Goal: Obtain resource: Obtain resource

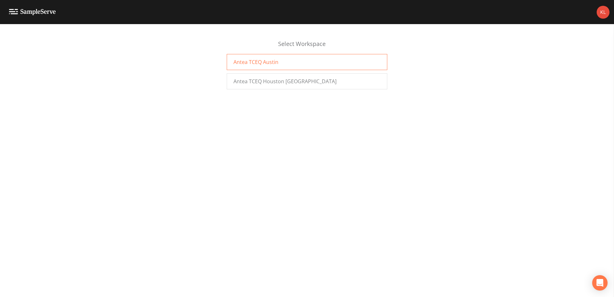
click at [254, 60] on span "Antea TCEQ Austin" at bounding box center [255, 62] width 45 height 8
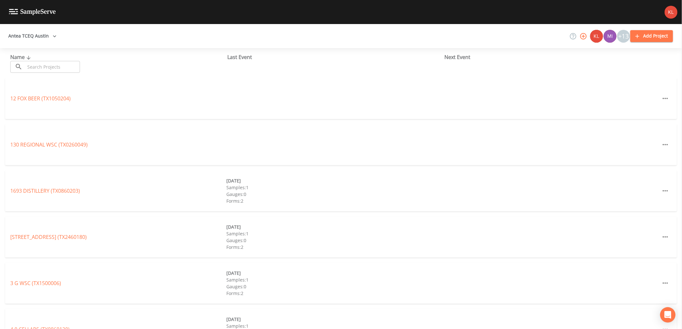
click at [80, 72] on input "text" at bounding box center [52, 67] width 55 height 12
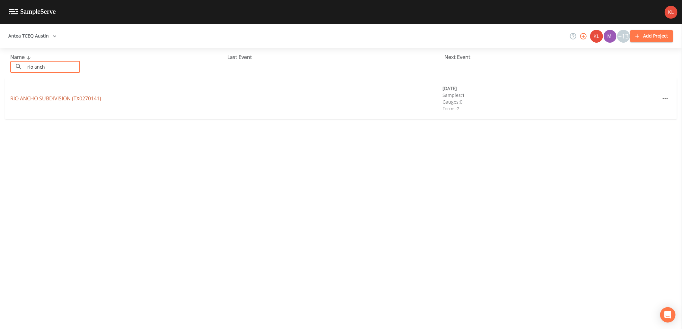
type input "rio anch"
click at [85, 98] on link "[GEOGRAPHIC_DATA] (TX0270141)" at bounding box center [55, 98] width 91 height 7
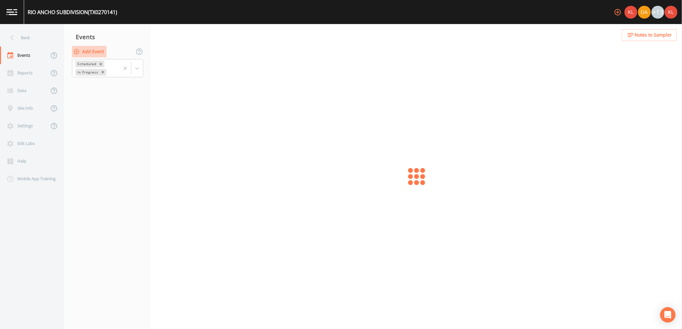
click at [100, 49] on button "Add Event" at bounding box center [89, 52] width 35 height 12
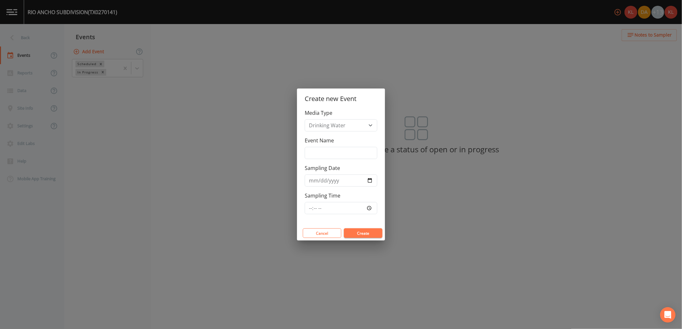
drag, startPoint x: 345, startPoint y: 143, endPoint x: 348, endPoint y: 157, distance: 14.8
click at [345, 145] on div "Event Name" at bounding box center [341, 148] width 73 height 22
click at [348, 157] on input "Event Name" at bounding box center [341, 153] width 73 height 12
click at [323, 229] on button "Cancel" at bounding box center [322, 234] width 39 height 10
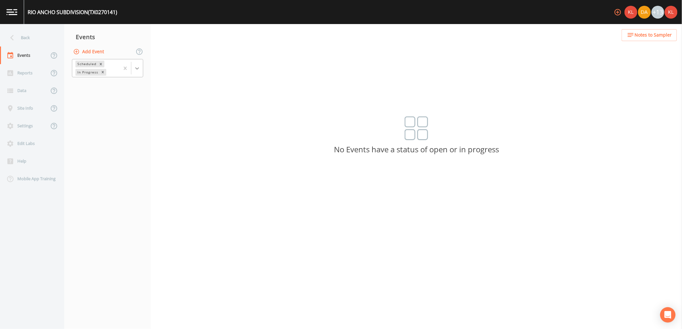
click at [142, 70] on div at bounding box center [137, 69] width 12 height 12
click at [114, 83] on div "Completed" at bounding box center [107, 86] width 71 height 11
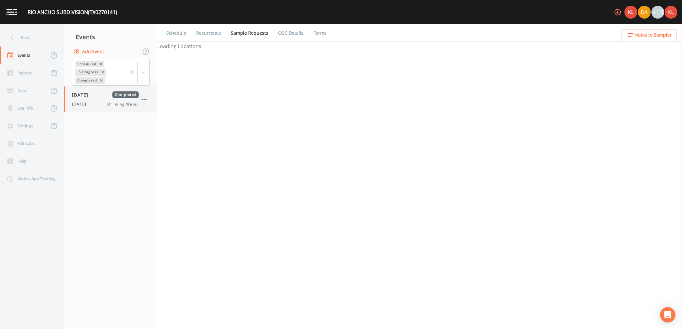
click at [106, 101] on div "[DATE] Drinking Water" at bounding box center [105, 104] width 67 height 6
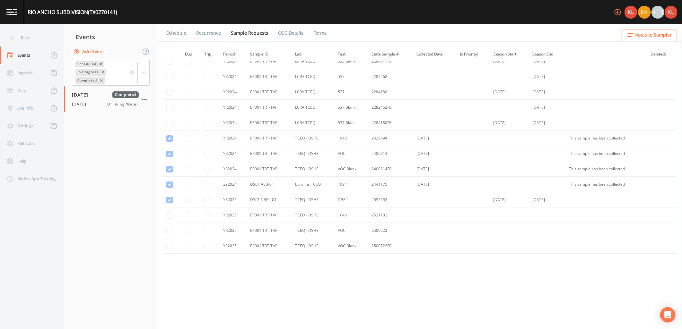
scroll to position [71, 0]
click at [324, 33] on ul "Schedule Recurrence Sample Requests COC Details Forms" at bounding box center [419, 33] width 524 height 18
click at [318, 34] on link "Forms" at bounding box center [319, 33] width 15 height 18
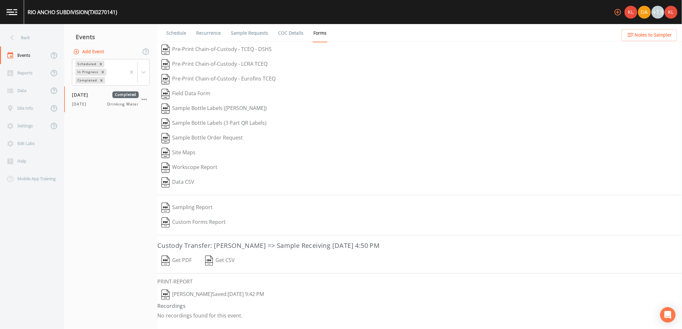
click at [188, 266] on button "Get PDF" at bounding box center [176, 261] width 39 height 15
click at [8, 12] on img at bounding box center [11, 12] width 11 height 6
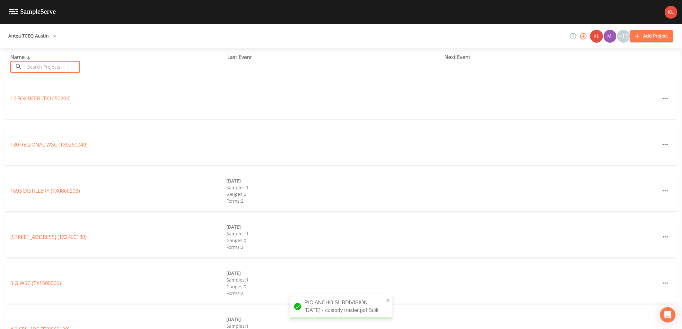
click at [31, 66] on input "text" at bounding box center [52, 67] width 55 height 12
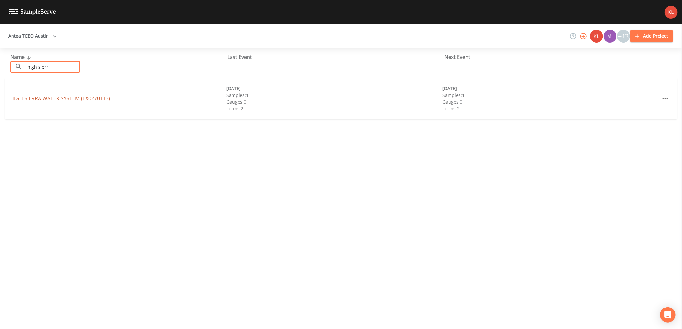
type input "high sierr"
click at [53, 98] on link "HIGH SIERRA WATER SYSTEM (TX0270113)" at bounding box center [60, 98] width 100 height 7
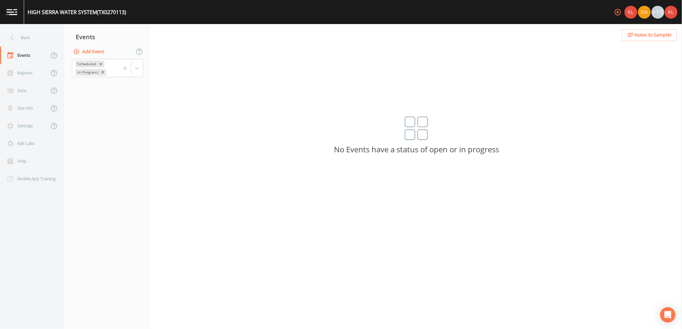
click at [89, 50] on button "Add Event" at bounding box center [89, 52] width 35 height 12
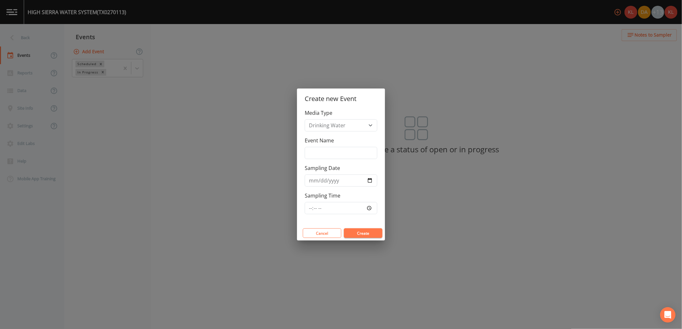
click at [318, 228] on div "Cancel Create" at bounding box center [341, 233] width 88 height 15
click at [318, 242] on div "Create new Event Media Type Drinking Water Event Name Sampling Date Sampling Ti…" at bounding box center [341, 164] width 682 height 329
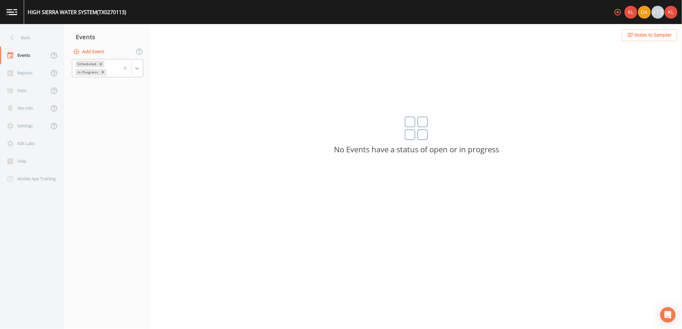
click at [135, 69] on icon at bounding box center [137, 68] width 6 height 6
click at [123, 90] on div "Completed" at bounding box center [107, 86] width 71 height 11
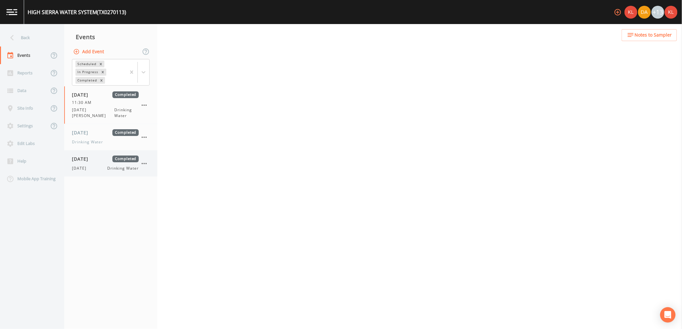
click at [93, 156] on span "[DATE]" at bounding box center [82, 159] width 21 height 7
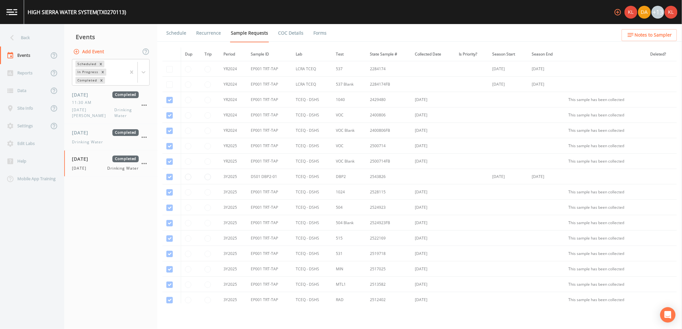
scroll to position [71, 0]
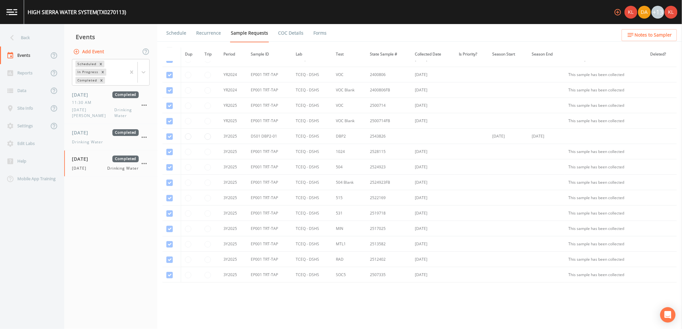
click at [312, 35] on link "Forms" at bounding box center [319, 33] width 15 height 18
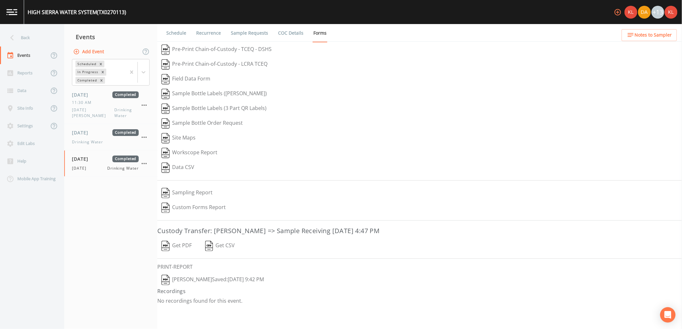
click at [171, 248] on button "Get PDF" at bounding box center [176, 246] width 39 height 15
click at [12, 12] on img at bounding box center [11, 12] width 11 height 6
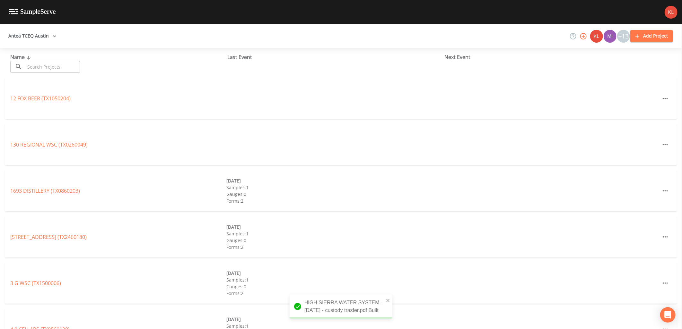
click at [35, 65] on input "text" at bounding box center [52, 67] width 55 height 12
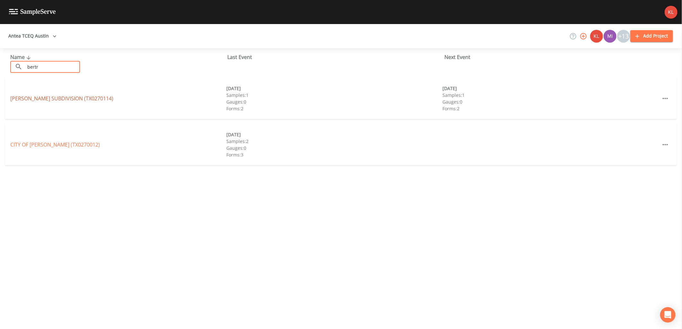
type input "bertr"
click at [45, 97] on link "[PERSON_NAME][GEOGRAPHIC_DATA] (TX0270114)" at bounding box center [61, 98] width 103 height 7
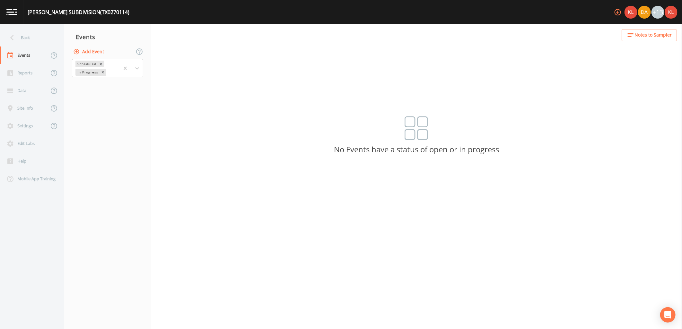
click at [145, 68] on div "Scheduled In Progress" at bounding box center [107, 68] width 87 height 20
click at [139, 67] on icon at bounding box center [137, 68] width 6 height 6
click at [135, 83] on div "Completed" at bounding box center [107, 86] width 71 height 13
click at [136, 83] on div "Completed" at bounding box center [107, 86] width 71 height 11
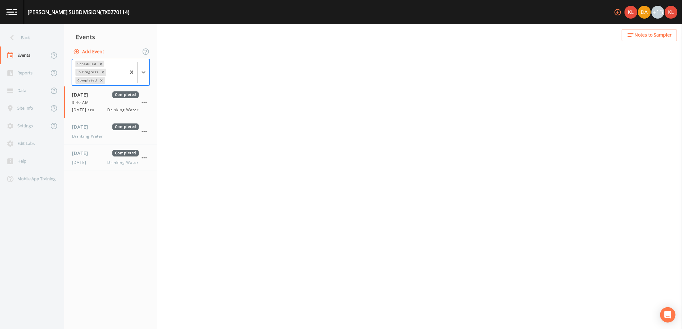
click at [100, 172] on nav "Events Add Event option Completed, selected. Scheduled In Progress Completed [D…" at bounding box center [110, 176] width 93 height 305
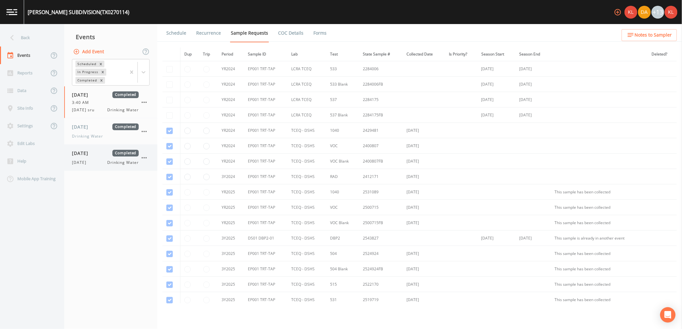
click at [100, 168] on div "[DATE] Completed [DATE] Drinking Water" at bounding box center [110, 158] width 93 height 26
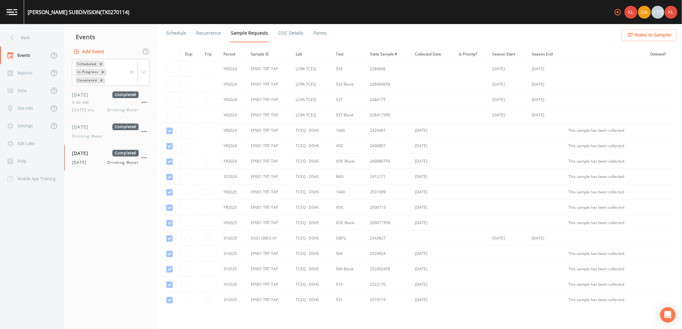
click at [313, 28] on link "Forms" at bounding box center [319, 33] width 15 height 18
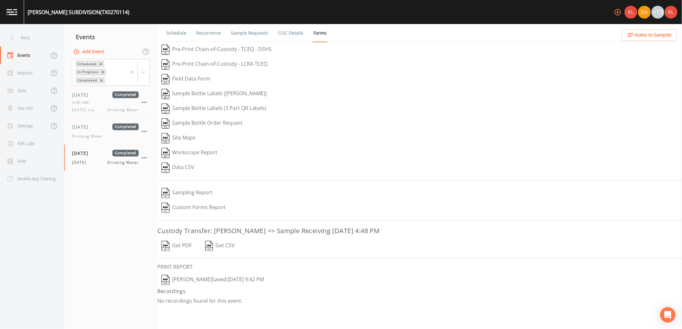
click at [189, 247] on button "Get PDF" at bounding box center [176, 246] width 39 height 15
click at [20, 13] on link at bounding box center [12, 12] width 24 height 24
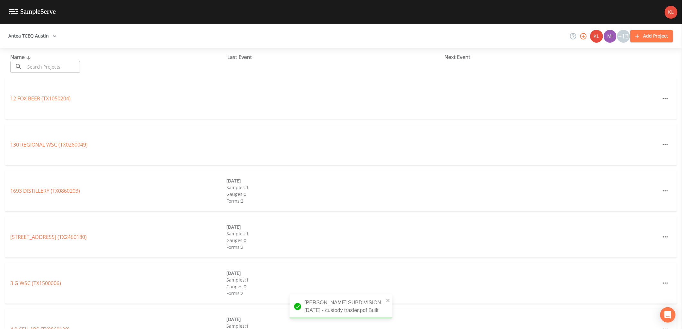
click at [38, 63] on input "text" at bounding box center [52, 67] width 55 height 12
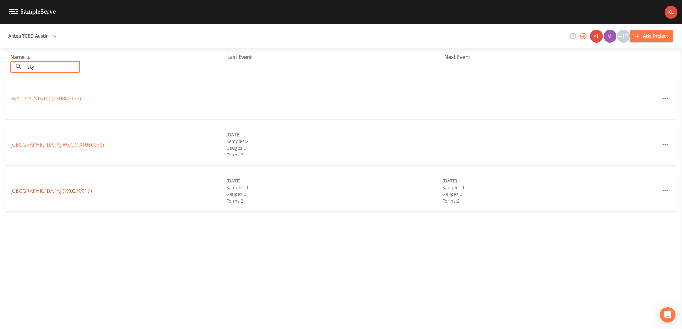
type input "sky"
click at [44, 192] on link "[GEOGRAPHIC_DATA] (TX0270017)" at bounding box center [51, 190] width 82 height 7
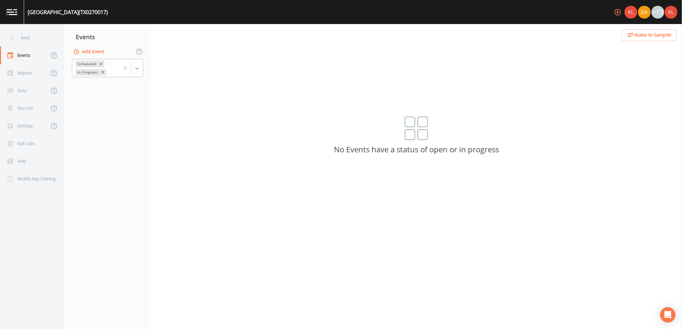
click at [136, 72] on div at bounding box center [137, 69] width 12 height 12
click at [119, 85] on div "Completed" at bounding box center [107, 86] width 71 height 11
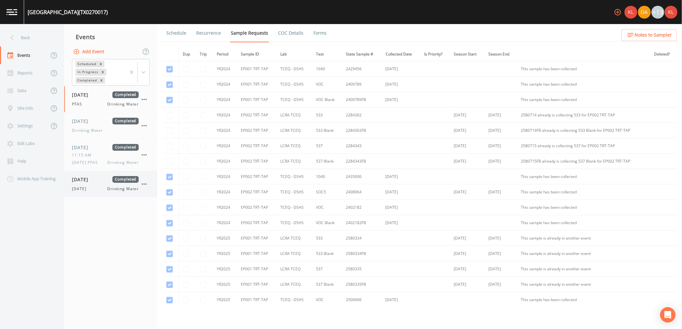
click at [110, 180] on div "[DATE] Completed" at bounding box center [105, 179] width 67 height 7
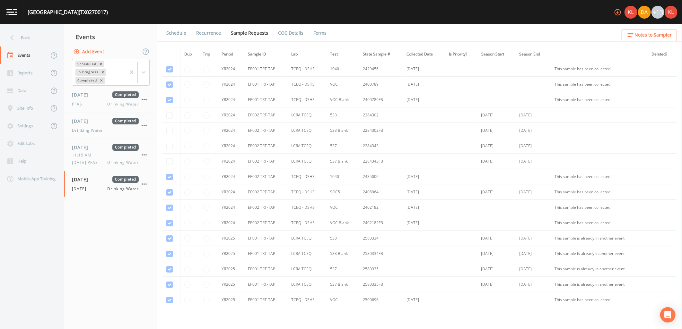
click at [318, 34] on link "Forms" at bounding box center [319, 33] width 15 height 18
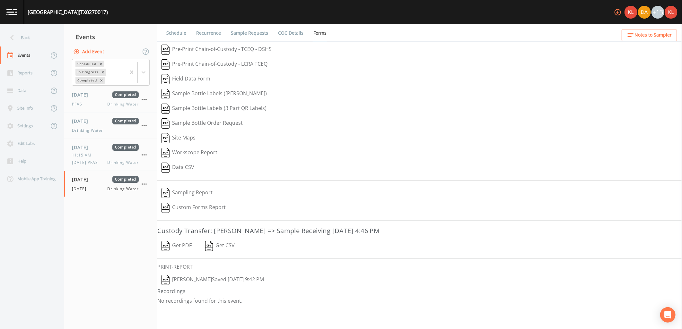
click at [180, 249] on button "Get PDF" at bounding box center [176, 246] width 39 height 15
click at [20, 18] on link at bounding box center [12, 12] width 24 height 24
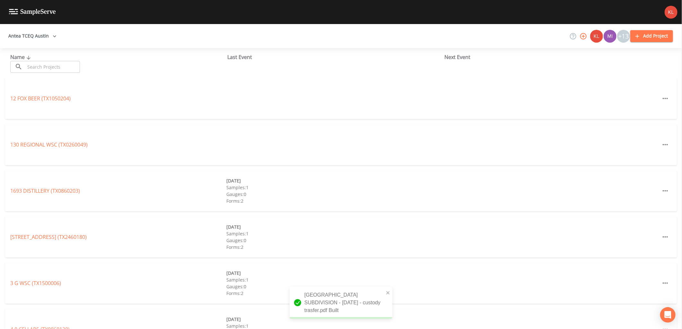
click at [55, 65] on input "text" at bounding box center [52, 67] width 55 height 12
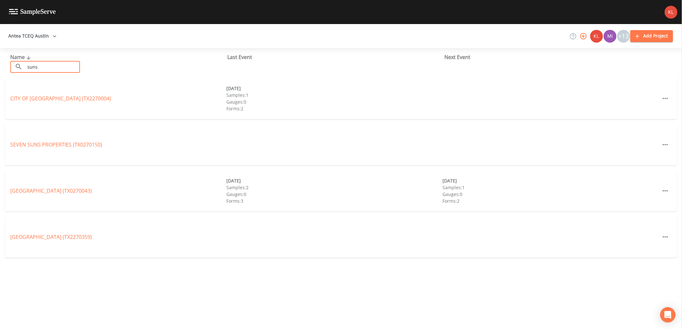
type input "suns"
click at [39, 194] on div "[GEOGRAPHIC_DATA] (TX0270043)" at bounding box center [118, 191] width 216 height 8
click at [41, 190] on link "[GEOGRAPHIC_DATA] (TX0270043)" at bounding box center [51, 190] width 82 height 7
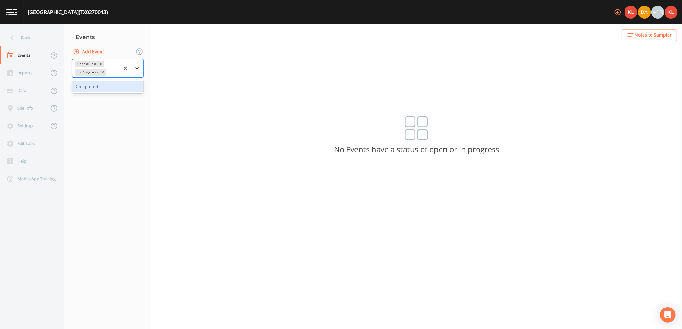
click at [141, 64] on div at bounding box center [137, 69] width 12 height 12
click at [130, 91] on div "Completed" at bounding box center [107, 86] width 71 height 11
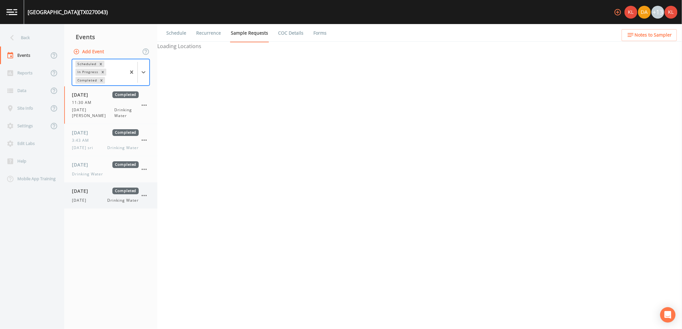
click at [119, 189] on div "[DATE] Completed [DATE] Drinking Water" at bounding box center [105, 196] width 67 height 16
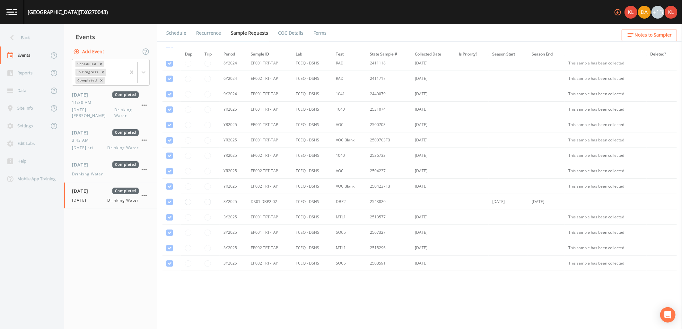
scroll to position [375, 0]
click at [320, 30] on link "Forms" at bounding box center [319, 33] width 15 height 18
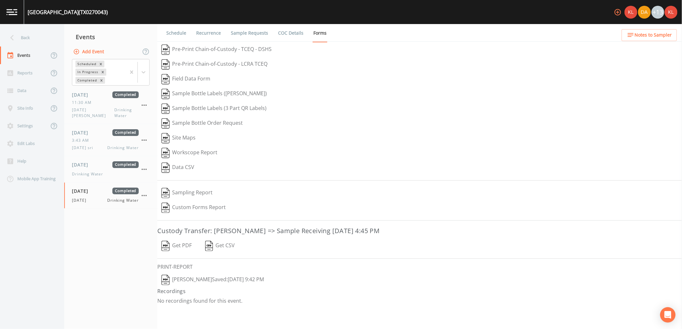
click at [188, 243] on button "Get PDF" at bounding box center [176, 246] width 39 height 15
click at [10, 13] on img at bounding box center [11, 12] width 11 height 6
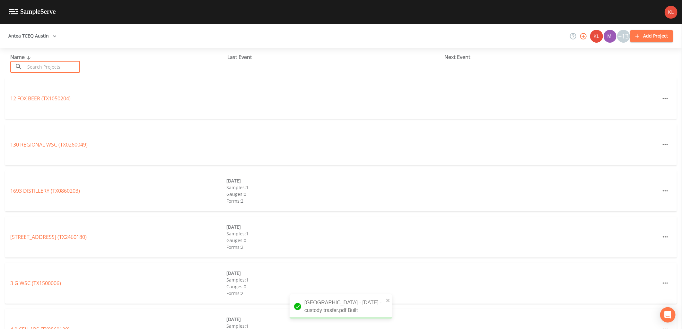
click at [50, 67] on input "text" at bounding box center [52, 67] width 55 height 12
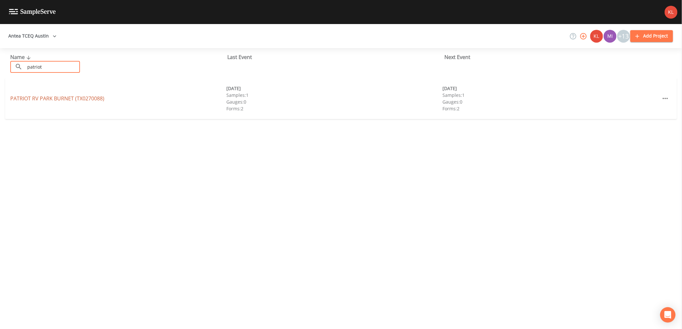
type input "patriot"
click at [47, 98] on link "[GEOGRAPHIC_DATA] (TX0270088)" at bounding box center [57, 98] width 94 height 7
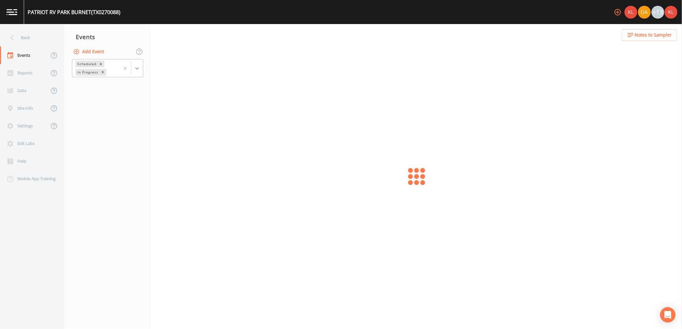
click at [131, 69] on div at bounding box center [137, 69] width 12 height 12
click at [126, 91] on div "Completed" at bounding box center [107, 86] width 71 height 11
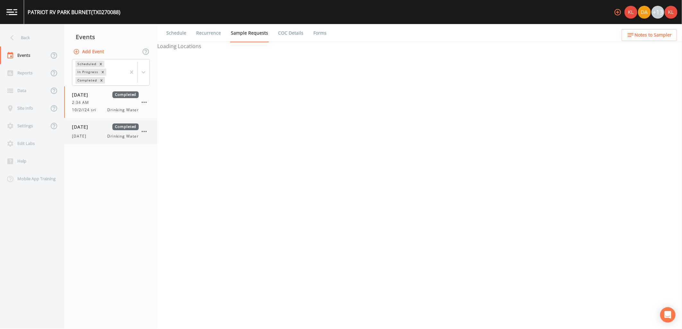
click at [104, 125] on div "[DATE] Completed" at bounding box center [105, 127] width 67 height 7
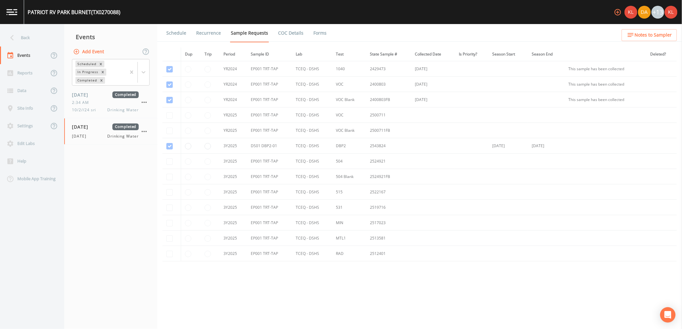
click at [308, 27] on li "Forms" at bounding box center [315, 33] width 23 height 18
click at [312, 30] on link "Forms" at bounding box center [319, 33] width 15 height 18
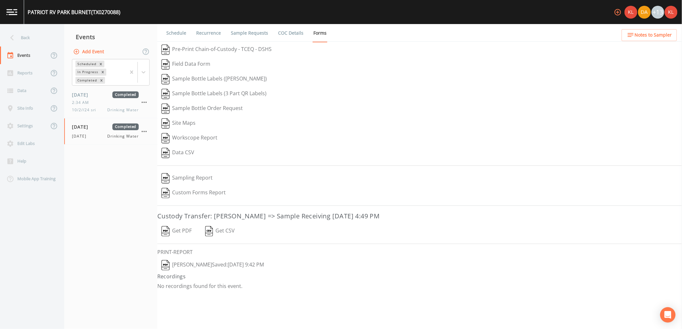
click at [181, 235] on button "Get PDF" at bounding box center [176, 231] width 39 height 15
click at [14, 16] on link at bounding box center [12, 12] width 24 height 24
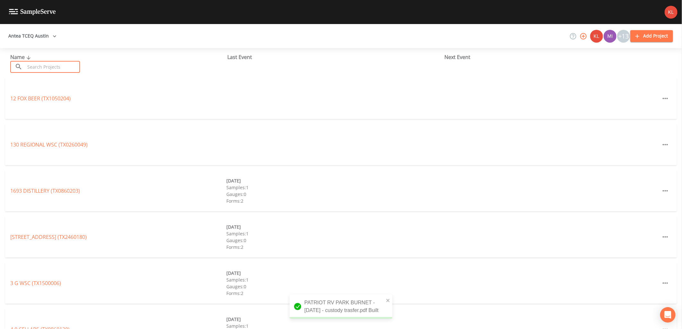
click at [40, 69] on input "text" at bounding box center [52, 67] width 55 height 12
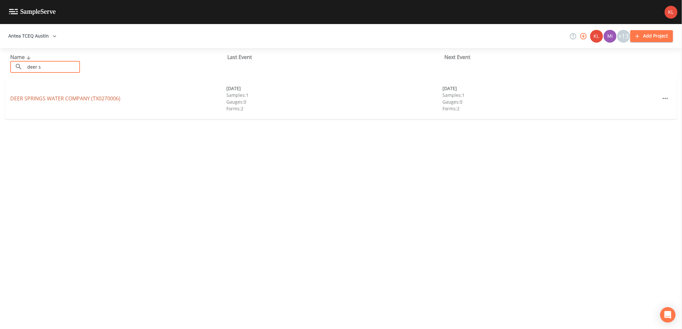
type input "deer s"
click at [32, 101] on link "DEER SPRINGS WATER COMPANY (TX0270006)" at bounding box center [65, 98] width 110 height 7
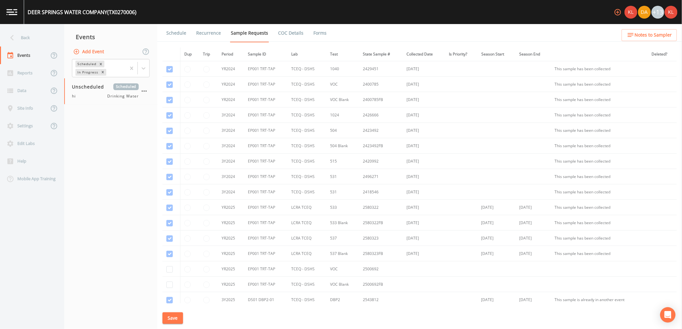
click at [151, 68] on div "Scheduled In Progress" at bounding box center [110, 68] width 93 height 20
click at [149, 68] on div "Scheduled In Progress" at bounding box center [111, 68] width 78 height 18
click at [138, 83] on div "Completed" at bounding box center [111, 86] width 78 height 11
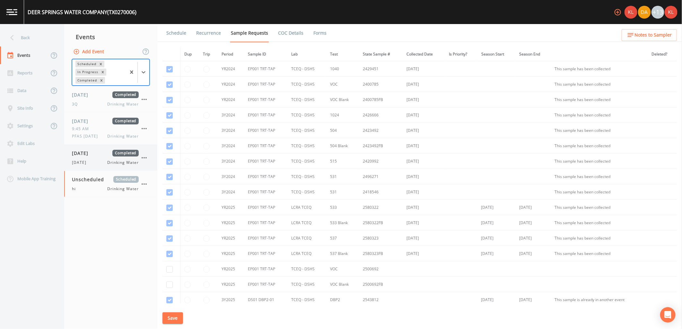
click at [92, 157] on div "[DATE] Completed [DATE] Drinking Water" at bounding box center [105, 158] width 67 height 16
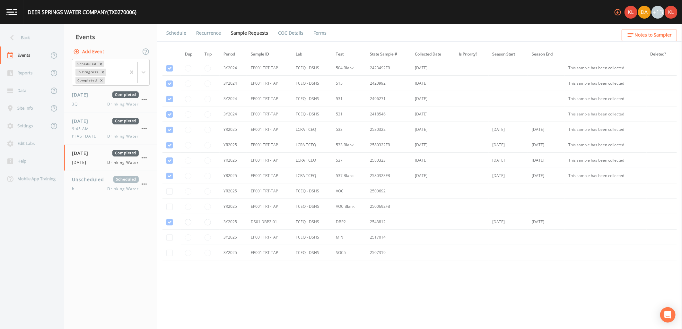
scroll to position [87, 0]
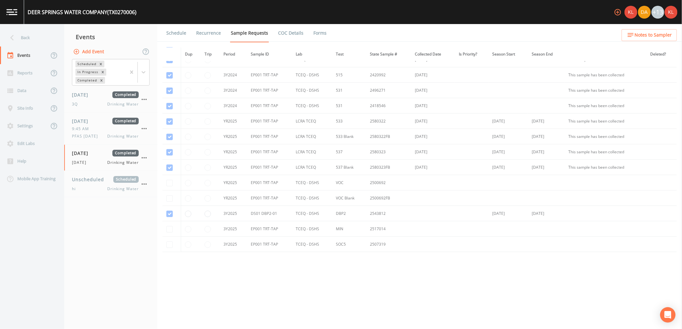
click at [315, 39] on link "Forms" at bounding box center [319, 33] width 15 height 18
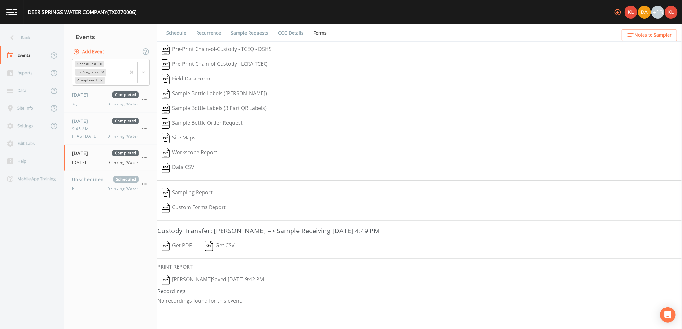
click at [171, 249] on button "Get PDF" at bounding box center [176, 246] width 39 height 15
click at [4, 3] on link at bounding box center [12, 12] width 24 height 24
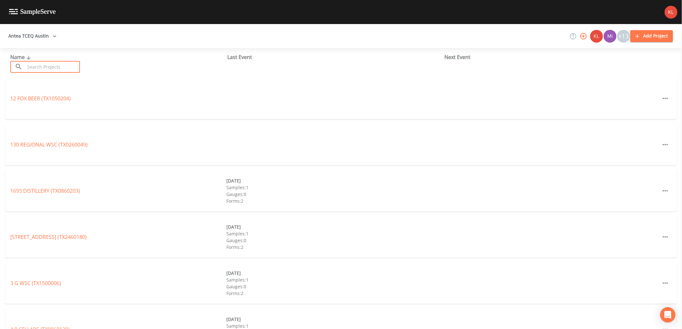
click at [34, 65] on input "text" at bounding box center [52, 67] width 55 height 12
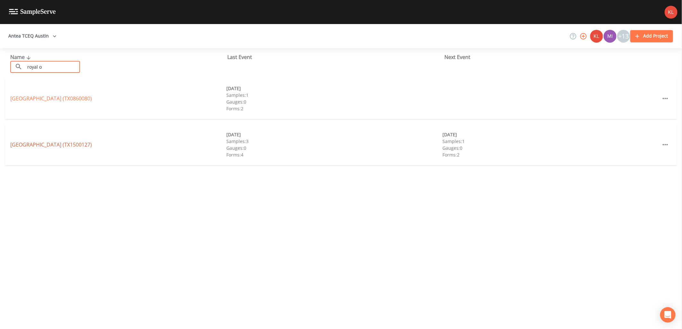
type input "royal o"
click at [18, 142] on link "[GEOGRAPHIC_DATA] (TX1500127)" at bounding box center [51, 144] width 82 height 7
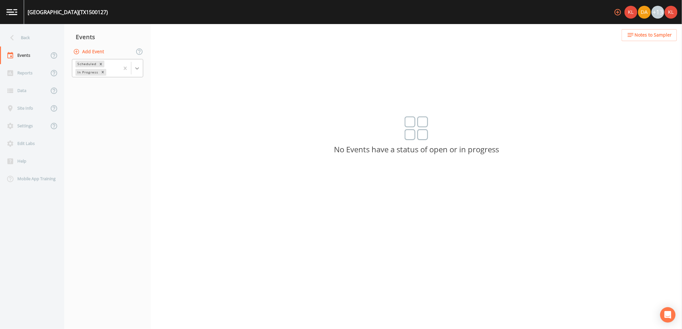
click at [138, 62] on div at bounding box center [130, 68] width 23 height 18
click at [126, 89] on div "Completed" at bounding box center [107, 86] width 71 height 11
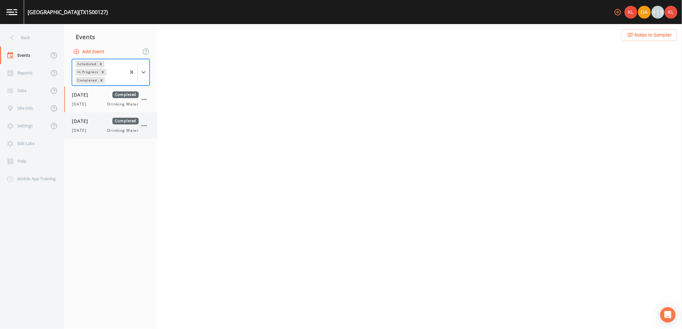
click at [97, 130] on div "[DATE] Drinking Water" at bounding box center [105, 131] width 67 height 6
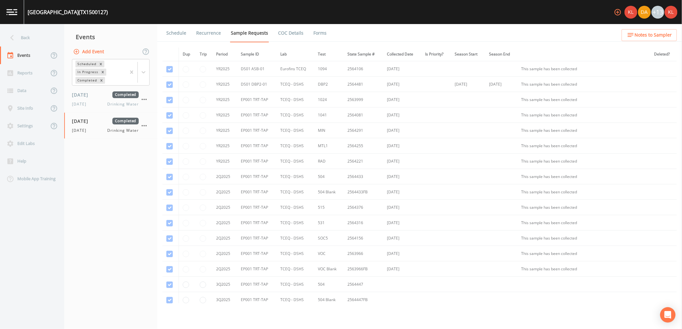
click at [320, 33] on link "Forms" at bounding box center [319, 33] width 15 height 18
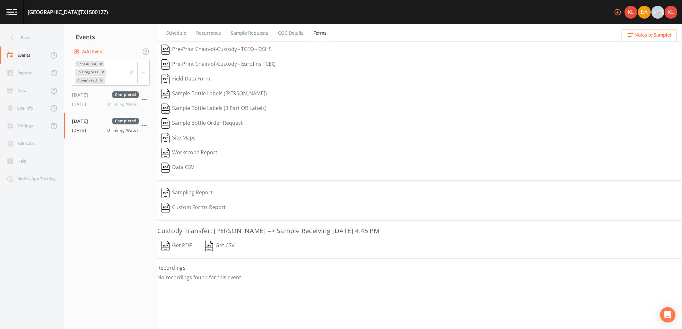
click at [178, 249] on button "Get PDF" at bounding box center [176, 246] width 39 height 15
click at [16, 21] on link at bounding box center [12, 12] width 24 height 24
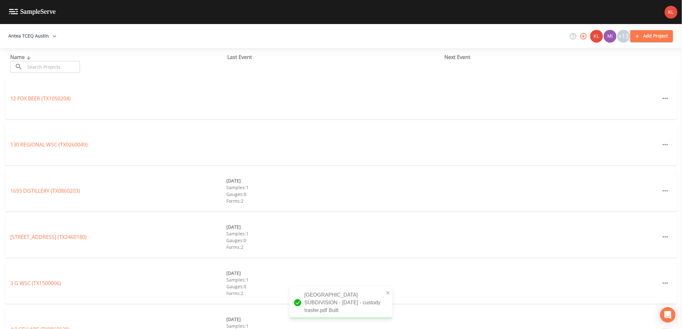
click at [31, 62] on input "text" at bounding box center [52, 67] width 55 height 12
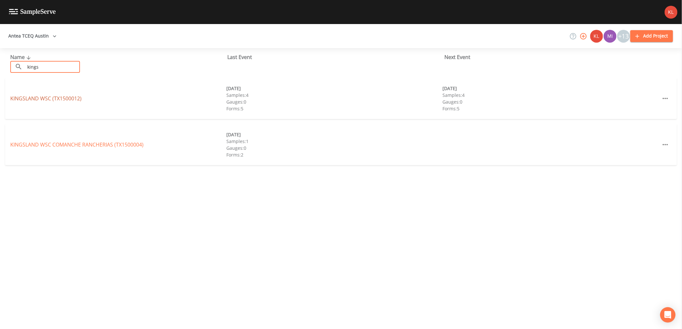
type input "kings"
click at [37, 101] on link "[GEOGRAPHIC_DATA] (TX1500012)" at bounding box center [45, 98] width 71 height 7
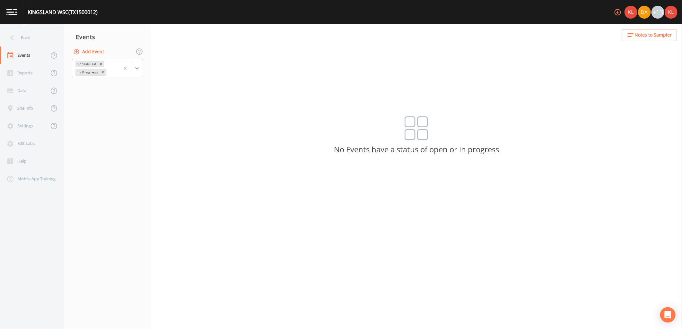
click at [136, 73] on div at bounding box center [137, 69] width 12 height 12
click at [131, 85] on div "Completed" at bounding box center [107, 86] width 71 height 11
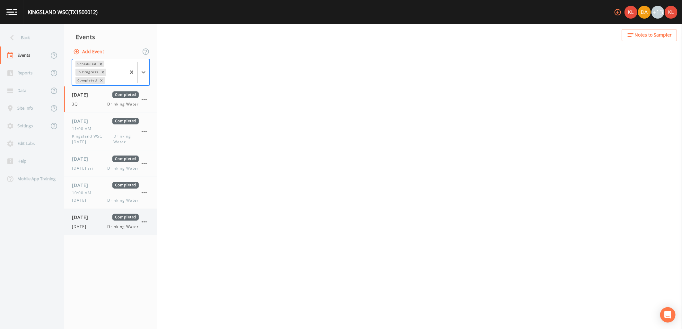
click at [109, 215] on div "[DATE] Completed" at bounding box center [105, 217] width 67 height 7
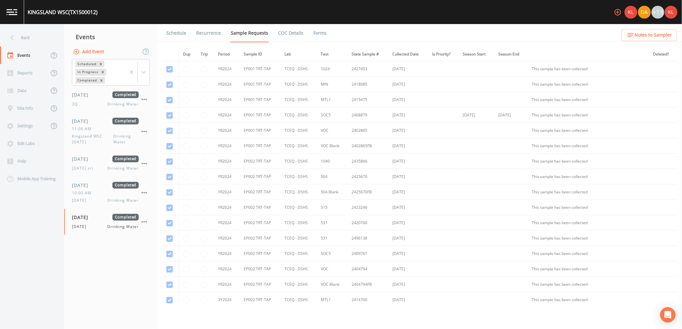
click at [320, 35] on link "Forms" at bounding box center [319, 33] width 15 height 18
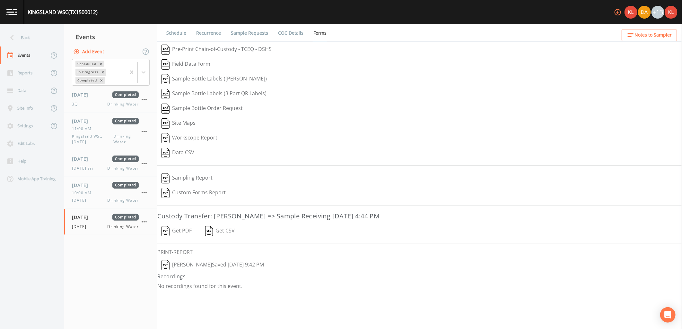
click at [184, 235] on button "Get PDF" at bounding box center [176, 231] width 39 height 15
click at [11, 19] on link at bounding box center [12, 12] width 24 height 24
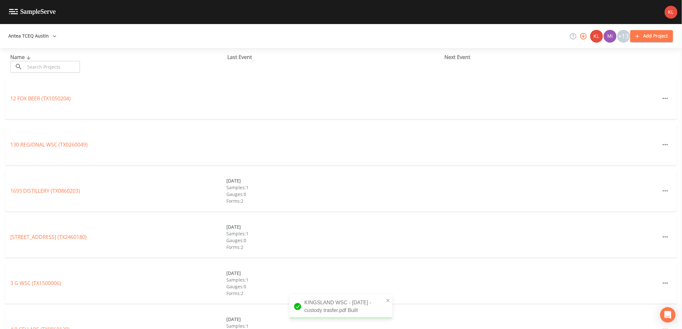
click at [64, 68] on input "text" at bounding box center [52, 67] width 55 height 12
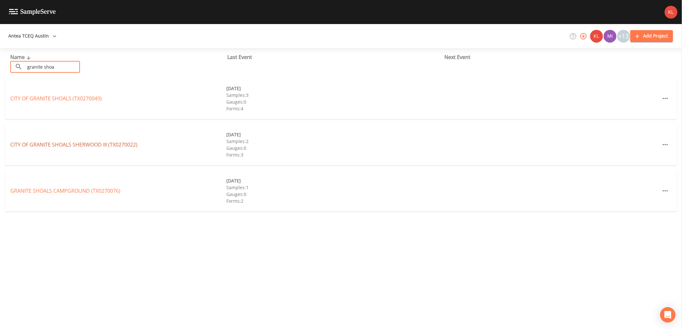
type input "granite shoa"
click at [68, 142] on link "CITY OF GRANITE SHOALS [GEOGRAPHIC_DATA] (TX0270022)" at bounding box center [73, 144] width 127 height 7
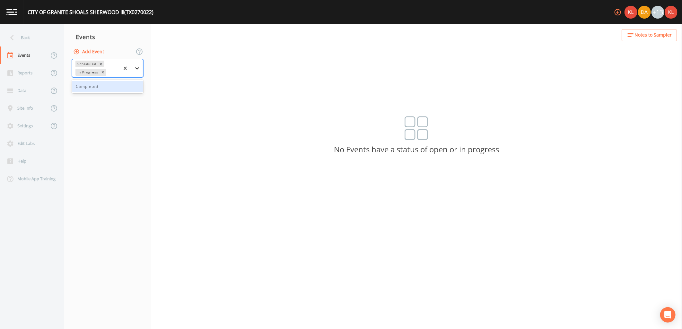
click at [139, 69] on icon at bounding box center [137, 68] width 6 height 6
click at [132, 82] on div "Completed" at bounding box center [107, 86] width 71 height 11
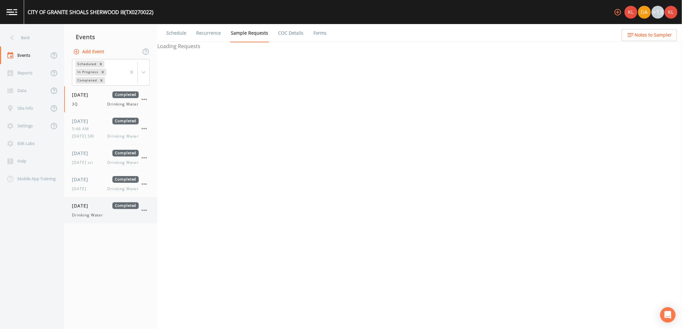
click at [97, 202] on div "[DATE] Completed Drinking Water" at bounding box center [110, 210] width 93 height 26
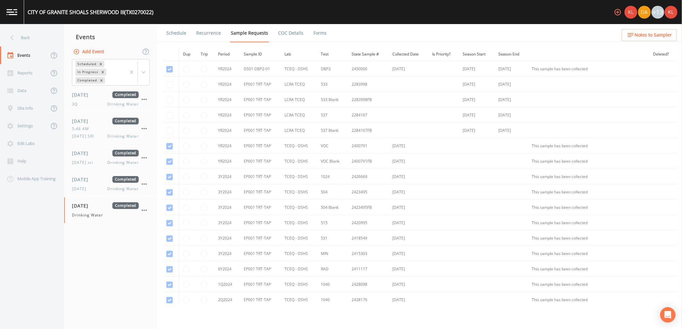
click at [312, 34] on link "Forms" at bounding box center [319, 33] width 15 height 18
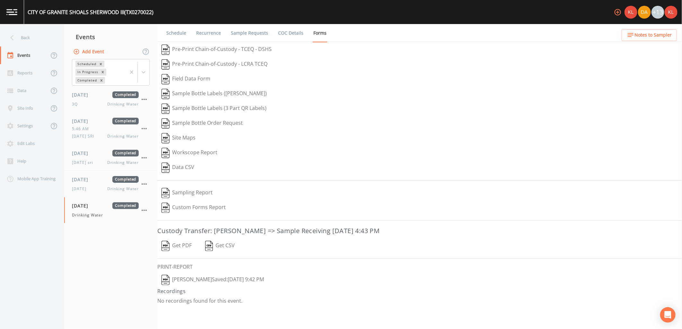
click at [190, 243] on button "Get PDF" at bounding box center [176, 246] width 39 height 15
click at [19, 17] on link at bounding box center [12, 12] width 24 height 24
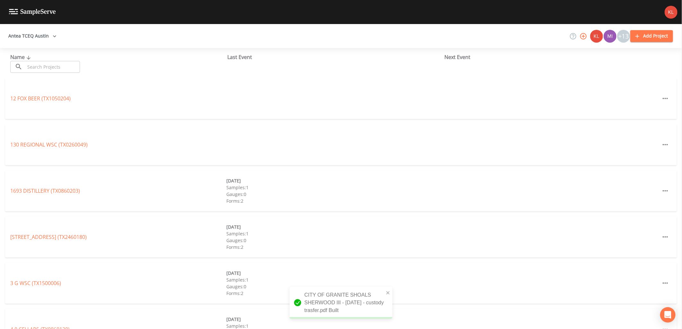
click at [44, 60] on div "Name ​ ​" at bounding box center [118, 63] width 217 height 20
click at [44, 63] on input "text" at bounding box center [52, 67] width 55 height 12
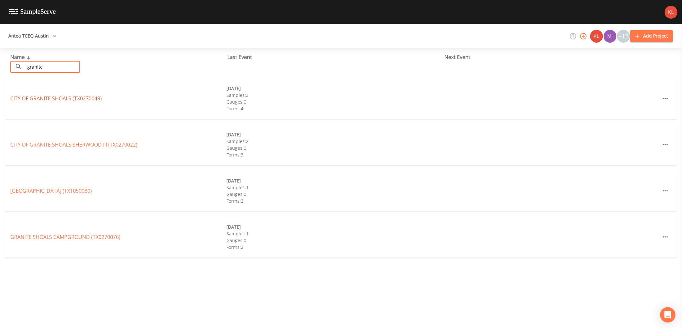
type input "granite"
click at [26, 101] on link "CITY OF [GEOGRAPHIC_DATA] (TX0270049)" at bounding box center [55, 98] width 91 height 7
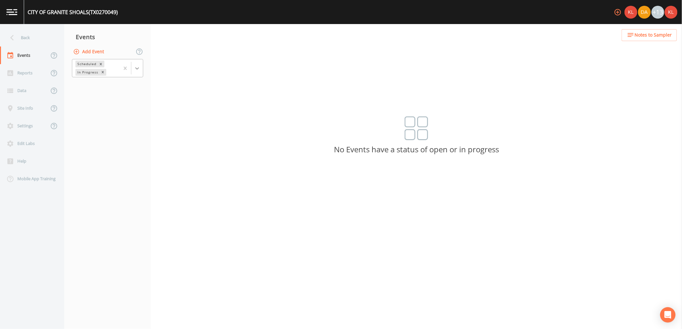
click at [135, 69] on icon at bounding box center [137, 68] width 6 height 6
click at [130, 79] on nav "Events Add Event 1 result available. Use Up and Down to choose options, press E…" at bounding box center [107, 176] width 87 height 305
click at [136, 72] on div at bounding box center [137, 69] width 12 height 12
click at [132, 88] on div "Completed" at bounding box center [107, 86] width 71 height 11
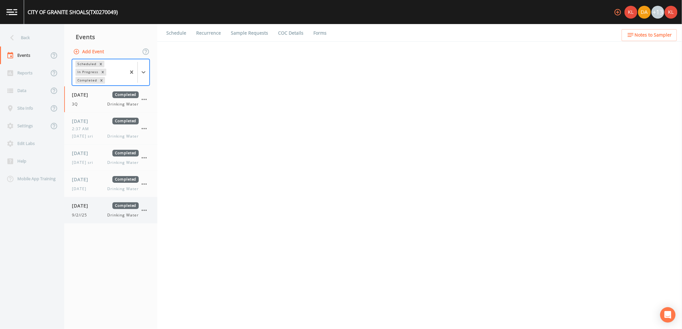
click at [93, 216] on div "9/2//25 Drinking Water" at bounding box center [105, 215] width 67 height 6
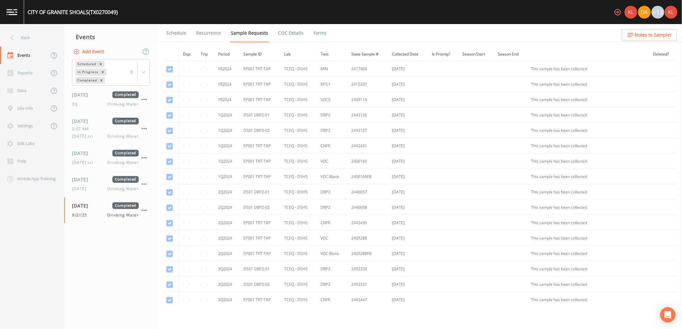
click at [313, 30] on link "Forms" at bounding box center [319, 33] width 15 height 18
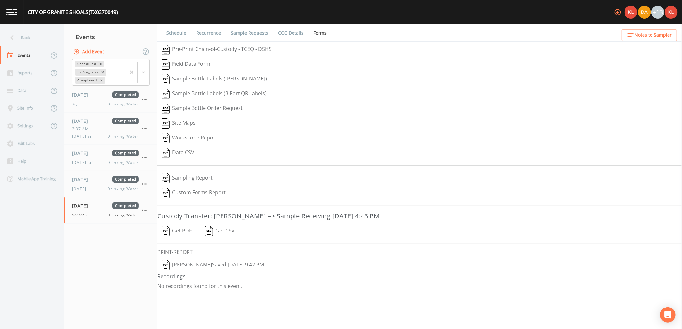
click at [182, 232] on button "Get PDF" at bounding box center [176, 231] width 39 height 15
